Goal: Navigation & Orientation: Go to known website

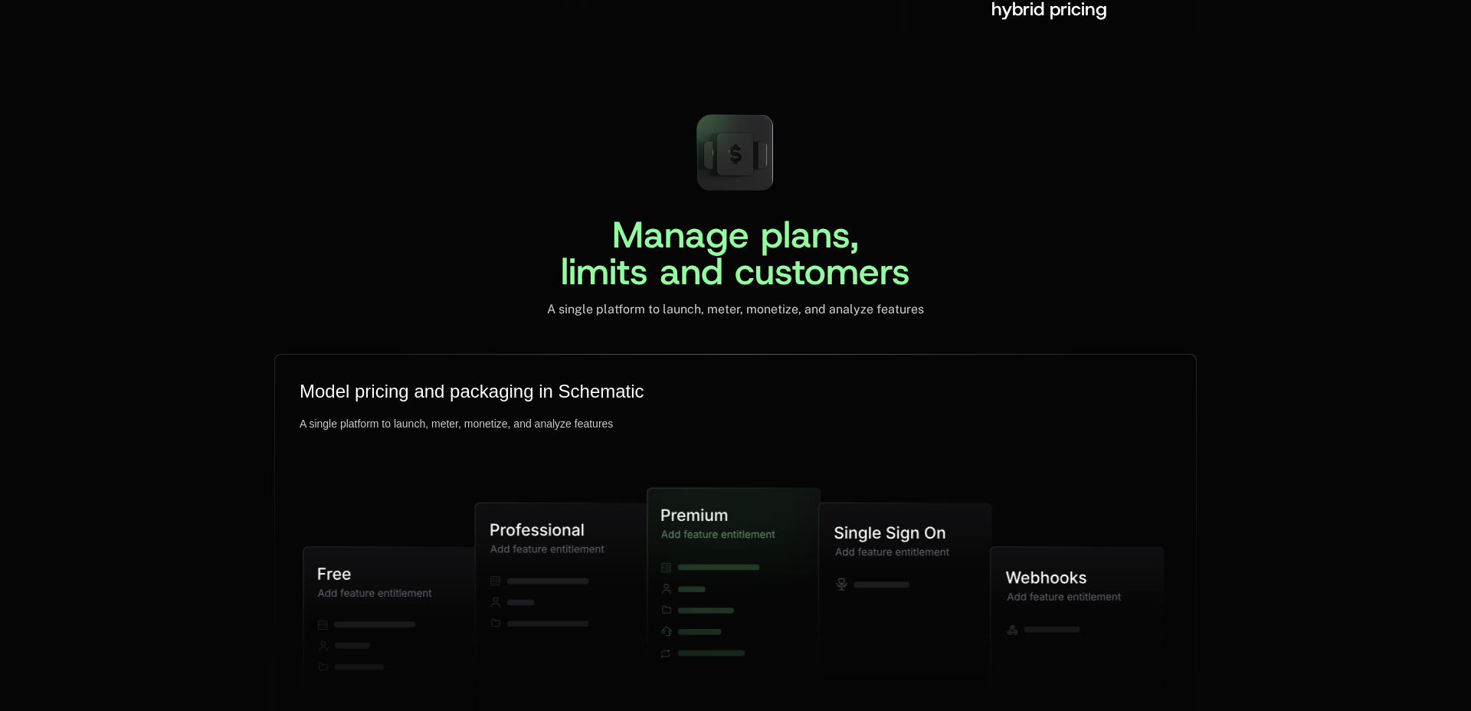
scroll to position [3982, 0]
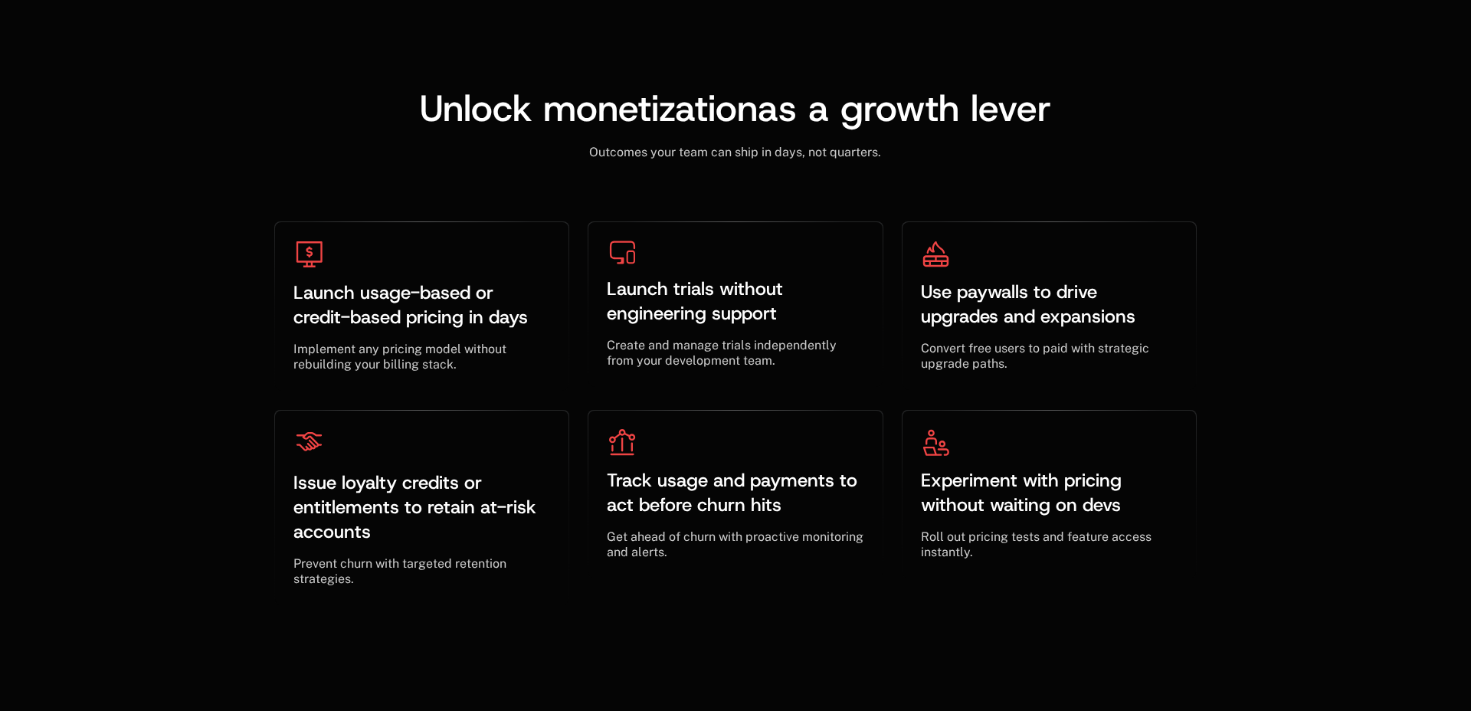
scroll to position [3982, 0]
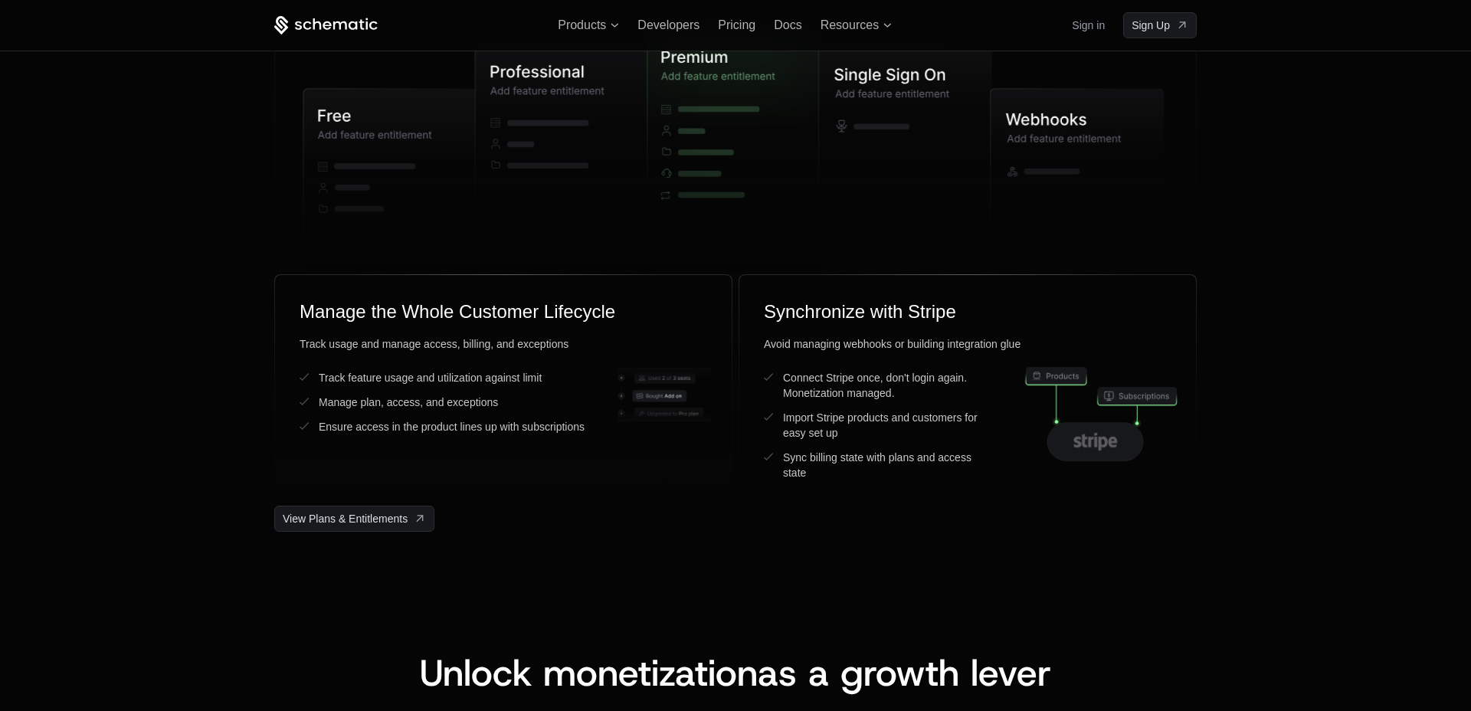
scroll to position [3982, 0]
